Goal: Task Accomplishment & Management: Manage account settings

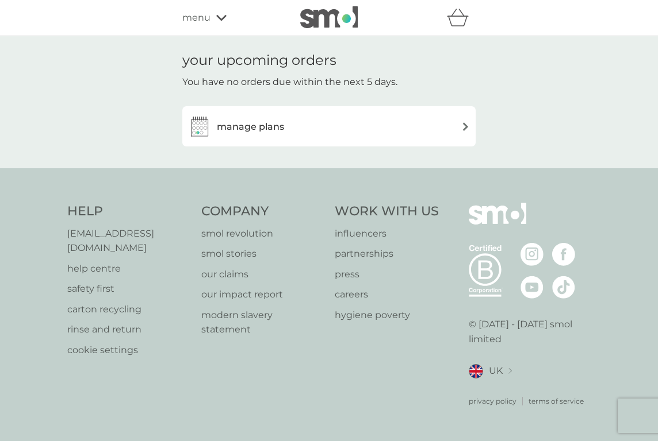
click at [310, 133] on div "manage plans" at bounding box center [329, 126] width 282 height 23
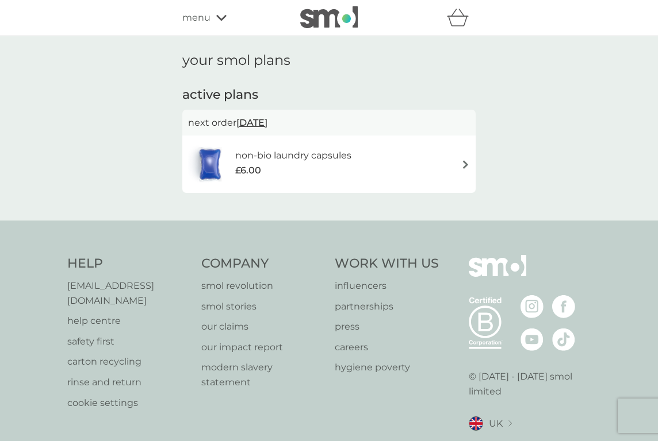
click at [267, 125] on span "[DATE]" at bounding box center [251, 123] width 31 height 22
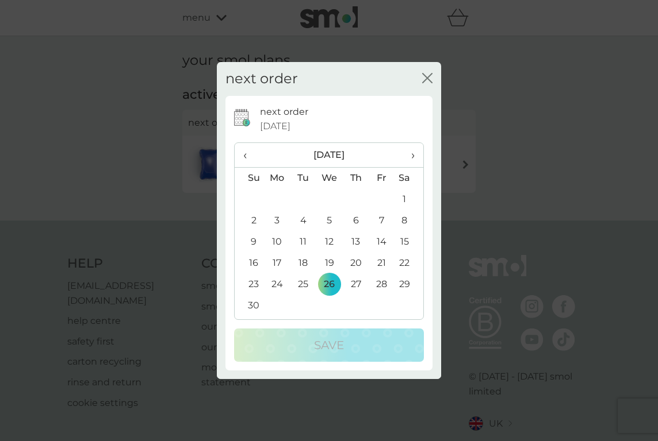
click at [410, 153] on span "›" at bounding box center [408, 155] width 11 height 24
click at [378, 262] on td "26" at bounding box center [381, 263] width 26 height 21
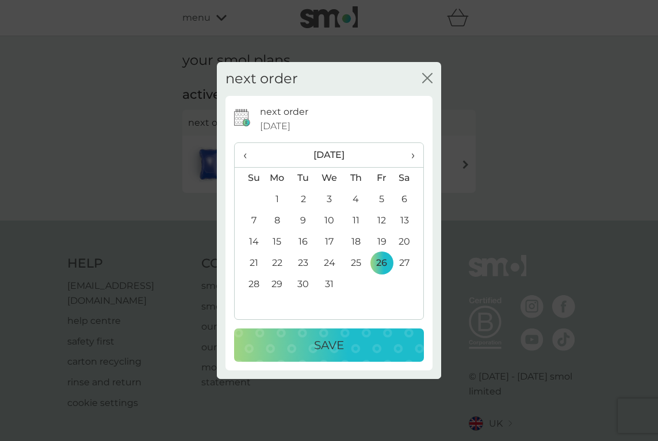
click at [349, 351] on div "Save" at bounding box center [328, 345] width 167 height 18
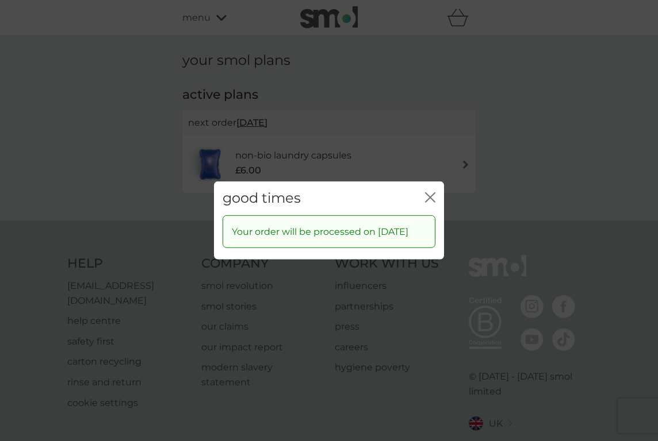
click at [430, 193] on icon "close" at bounding box center [430, 198] width 10 height 10
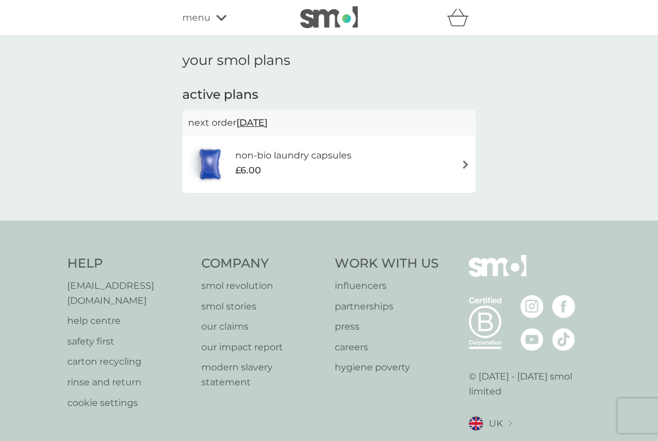
click at [213, 25] on div "refer a friend & you BOTH save smol impact smol shop your smol plans your upcom…" at bounding box center [328, 17] width 293 height 23
click at [218, 10] on div "menu" at bounding box center [231, 17] width 98 height 15
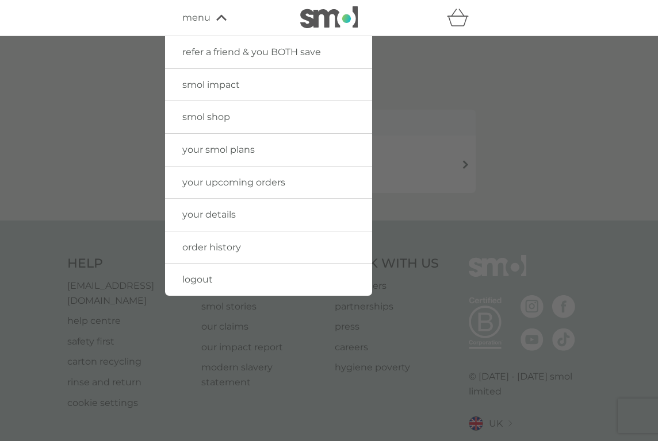
click at [225, 209] on span "your details" at bounding box center [208, 214] width 53 height 11
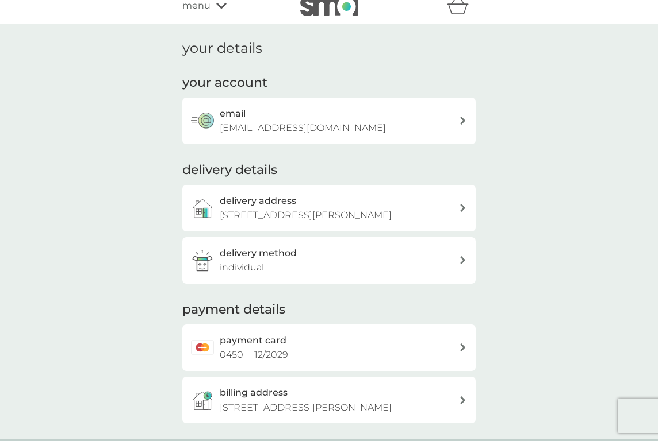
scroll to position [13, 0]
click at [287, 207] on p "[STREET_ADDRESS][PERSON_NAME]" at bounding box center [306, 214] width 172 height 15
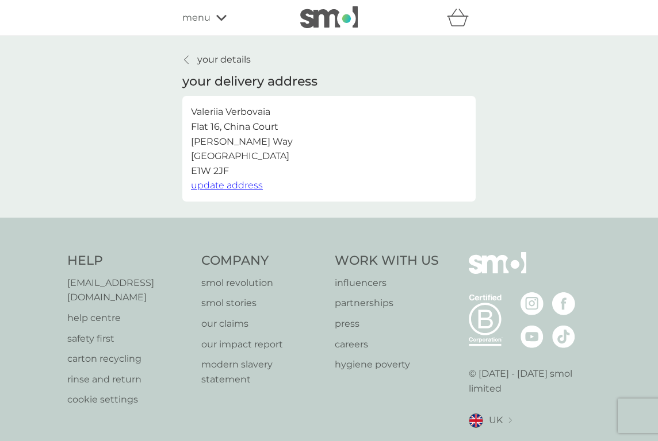
click at [247, 187] on span "update address" at bounding box center [227, 185] width 72 height 11
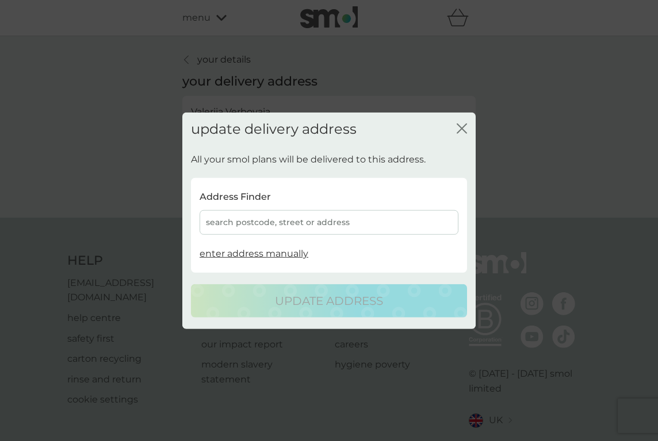
click at [277, 228] on div "search postcode, street or address" at bounding box center [328, 222] width 259 height 25
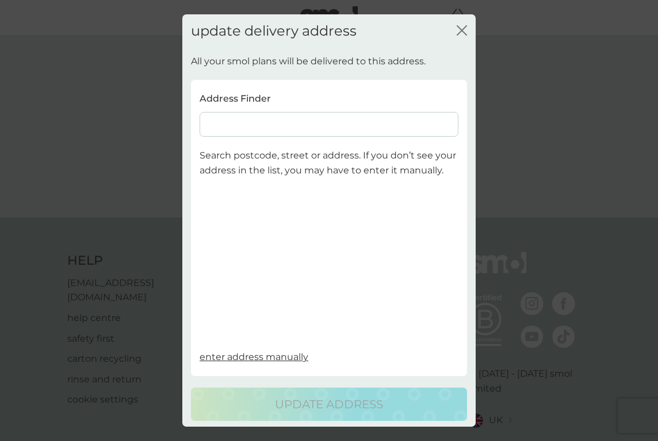
click at [249, 120] on input at bounding box center [328, 124] width 259 height 25
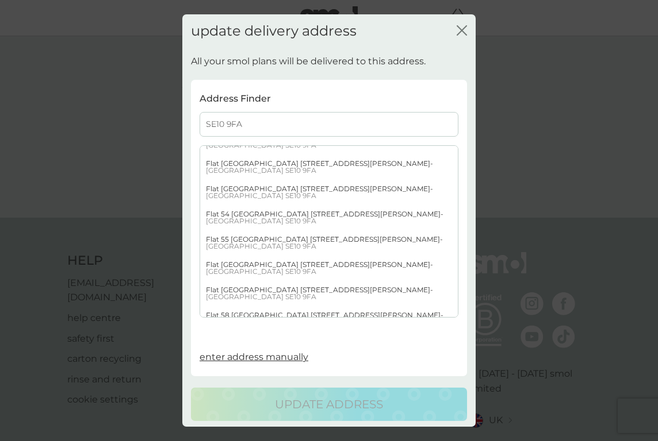
scroll to position [1122, 0]
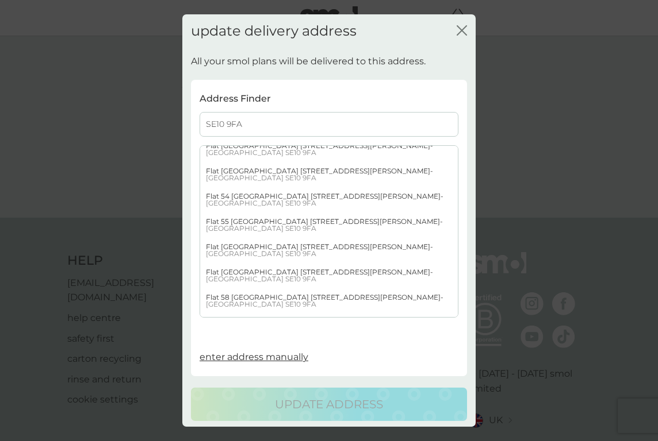
type input "SE10 9FA"
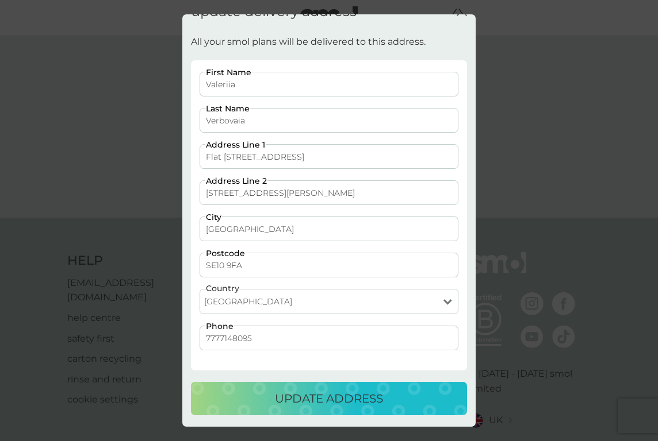
scroll to position [19, 0]
click at [326, 402] on p "update address" at bounding box center [329, 399] width 108 height 18
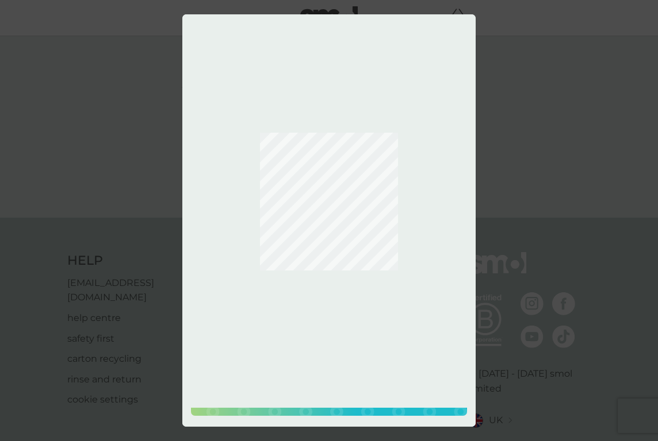
scroll to position [0, 0]
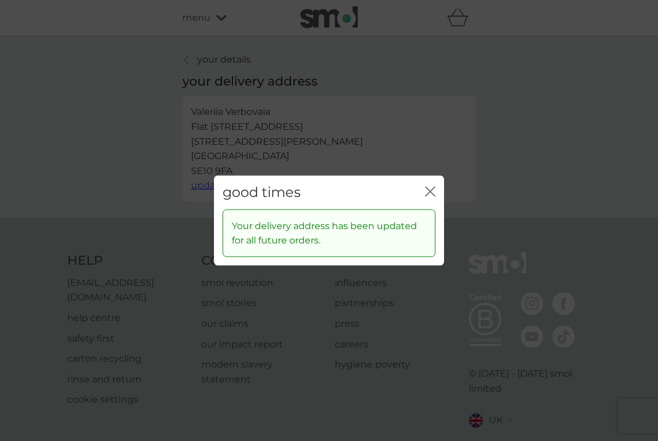
click at [432, 191] on icon "close" at bounding box center [430, 192] width 10 height 10
